Goal: Transaction & Acquisition: Purchase product/service

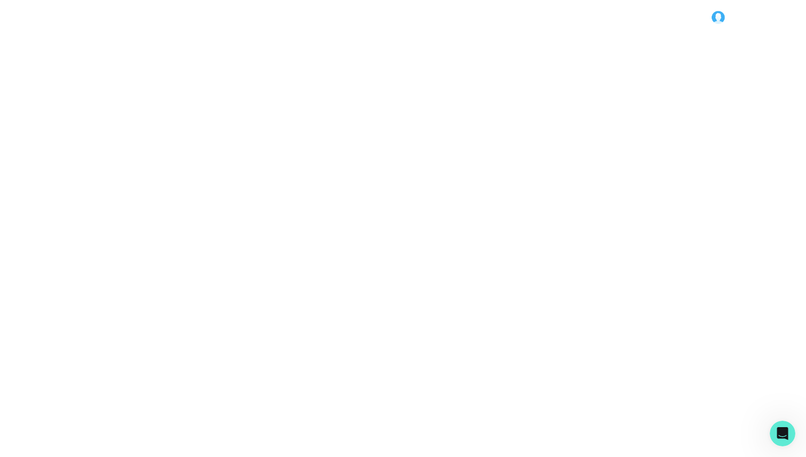
scroll to position [196, 0]
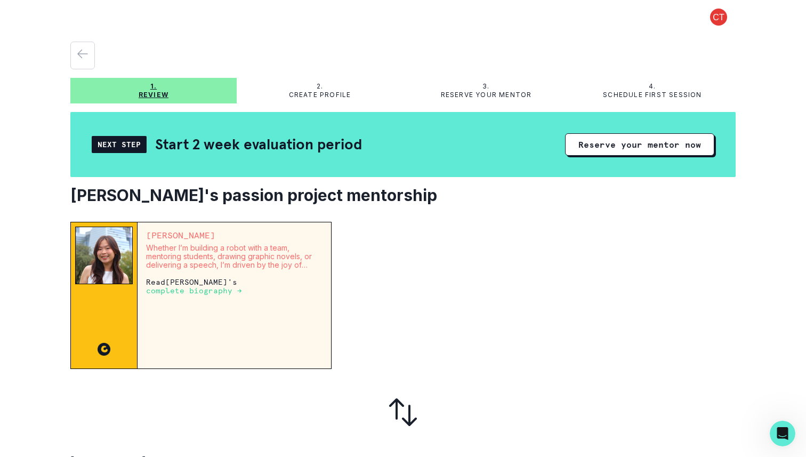
click at [130, 144] on div "Next Step" at bounding box center [119, 144] width 55 height 17
click at [603, 143] on button "Reserve your mentor now" at bounding box center [639, 144] width 149 height 22
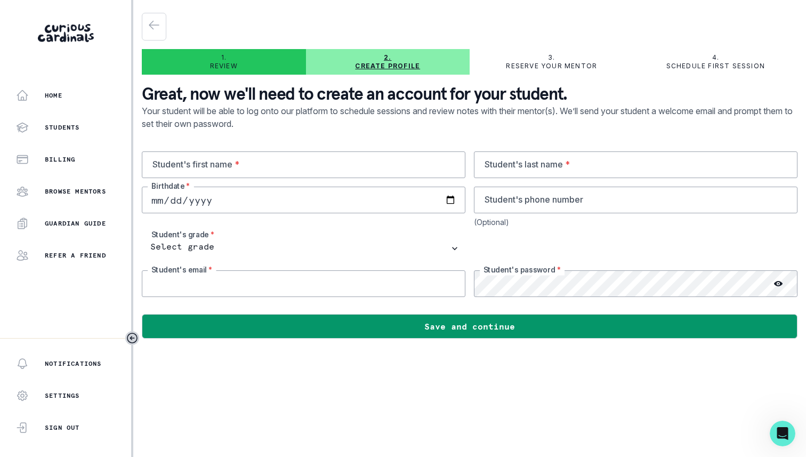
type input "[EMAIL_ADDRESS][DOMAIN_NAME]"
